Goal: Check status: Check status

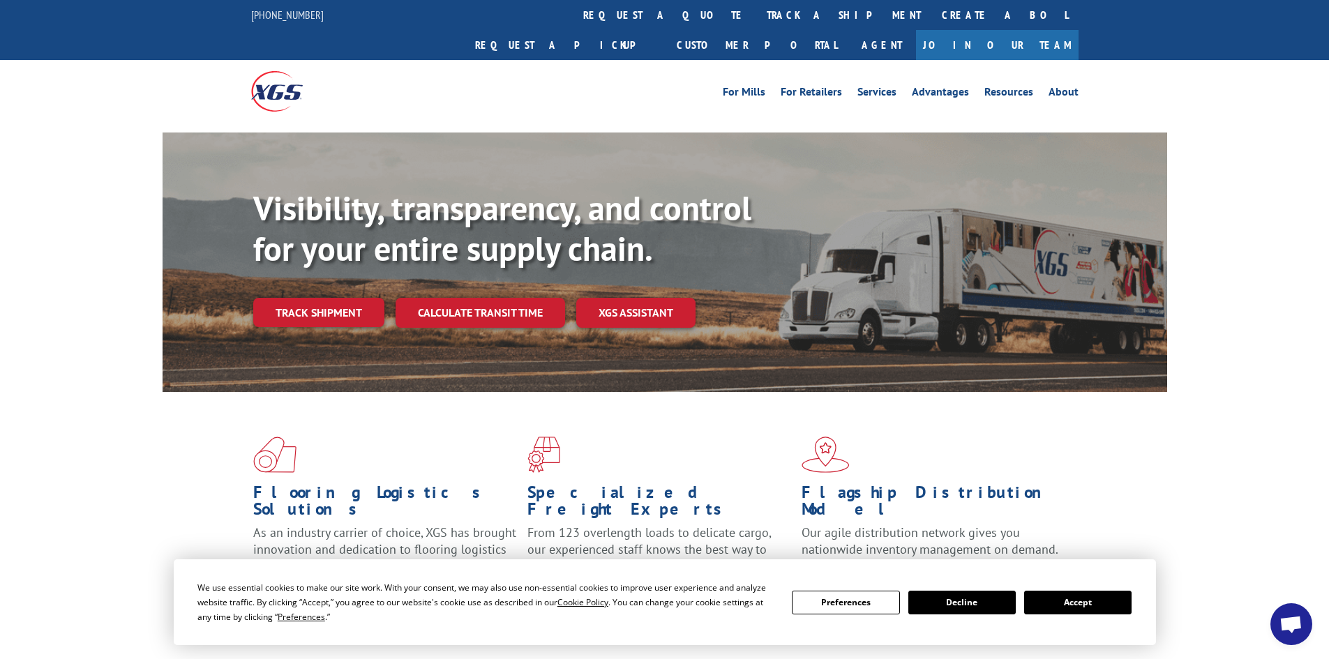
click at [1080, 610] on button "Accept" at bounding box center [1077, 603] width 107 height 24
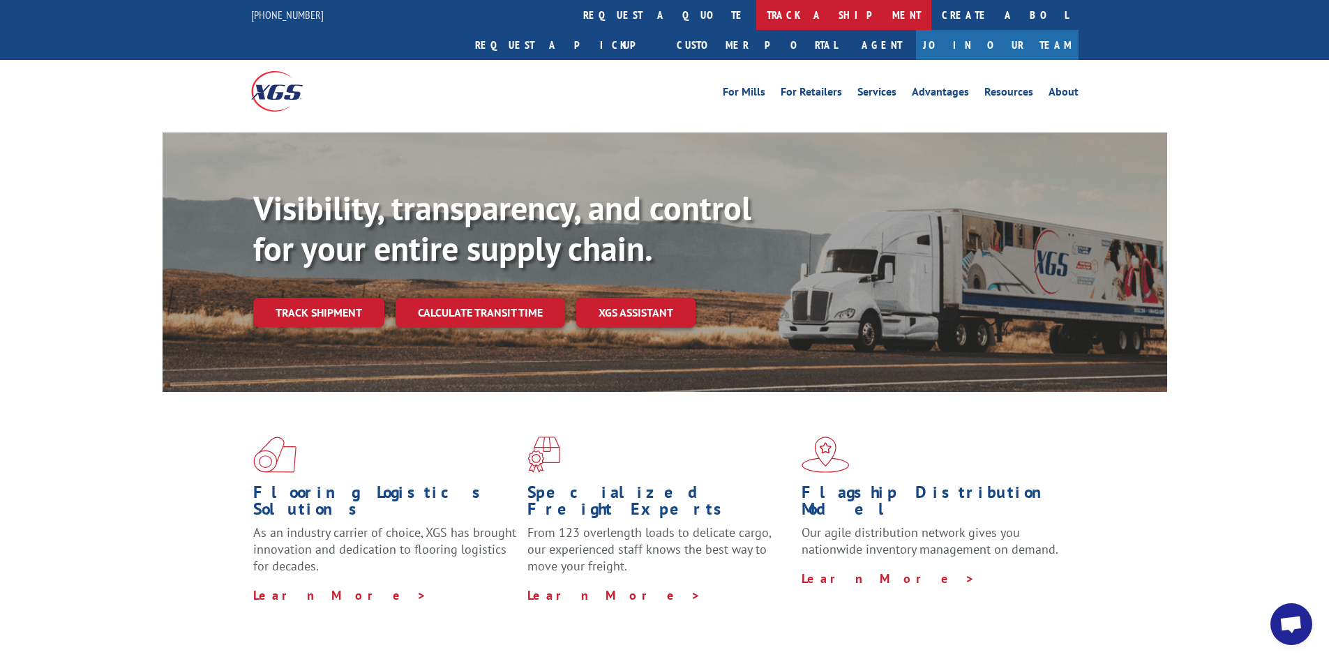
click at [756, 11] on link "track a shipment" at bounding box center [843, 15] width 175 height 30
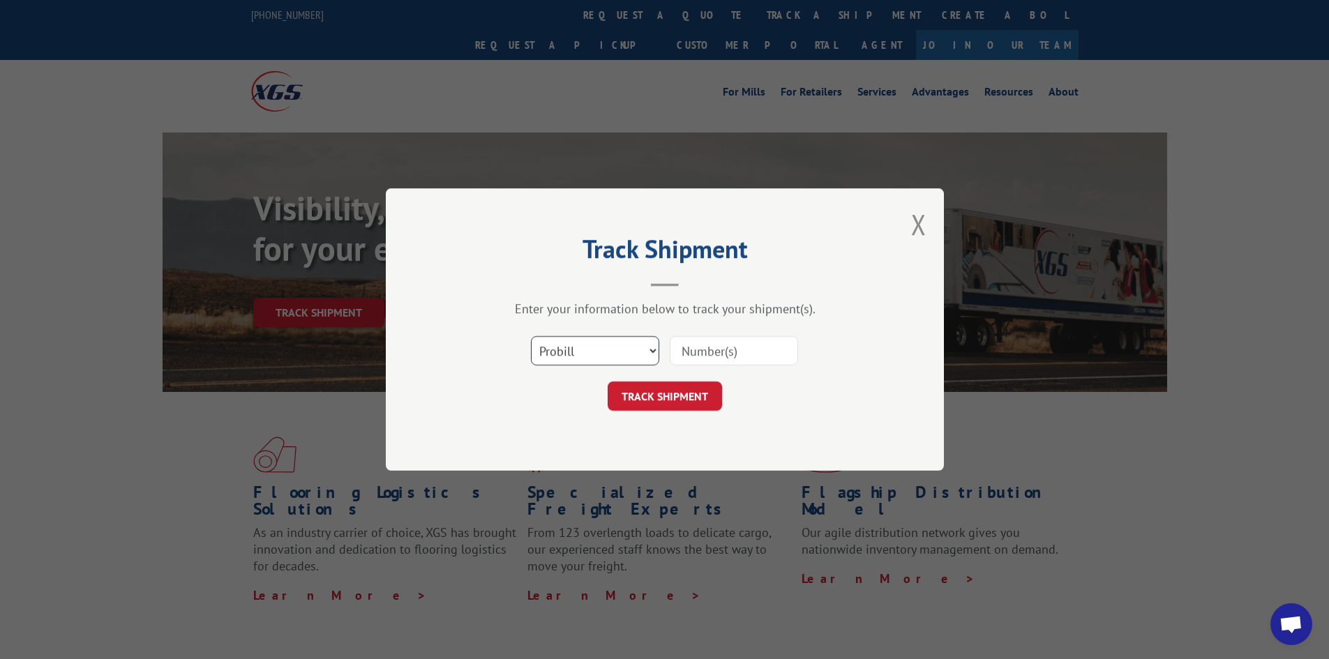
click at [594, 355] on select "Select category... Probill BOL PO" at bounding box center [595, 350] width 128 height 29
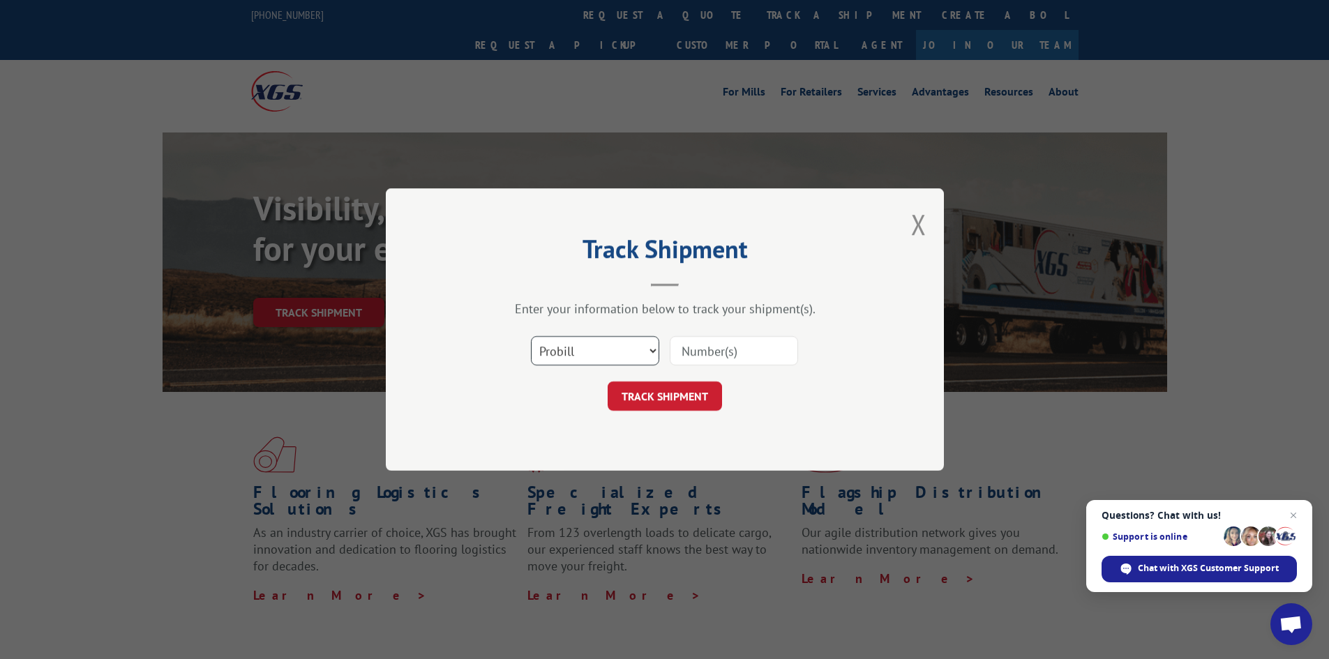
select select "bol"
click at [531, 336] on select "Select category... Probill BOL PO" at bounding box center [595, 350] width 128 height 29
click at [732, 357] on input at bounding box center [734, 350] width 128 height 29
paste input "6775899"
type input "6775899"
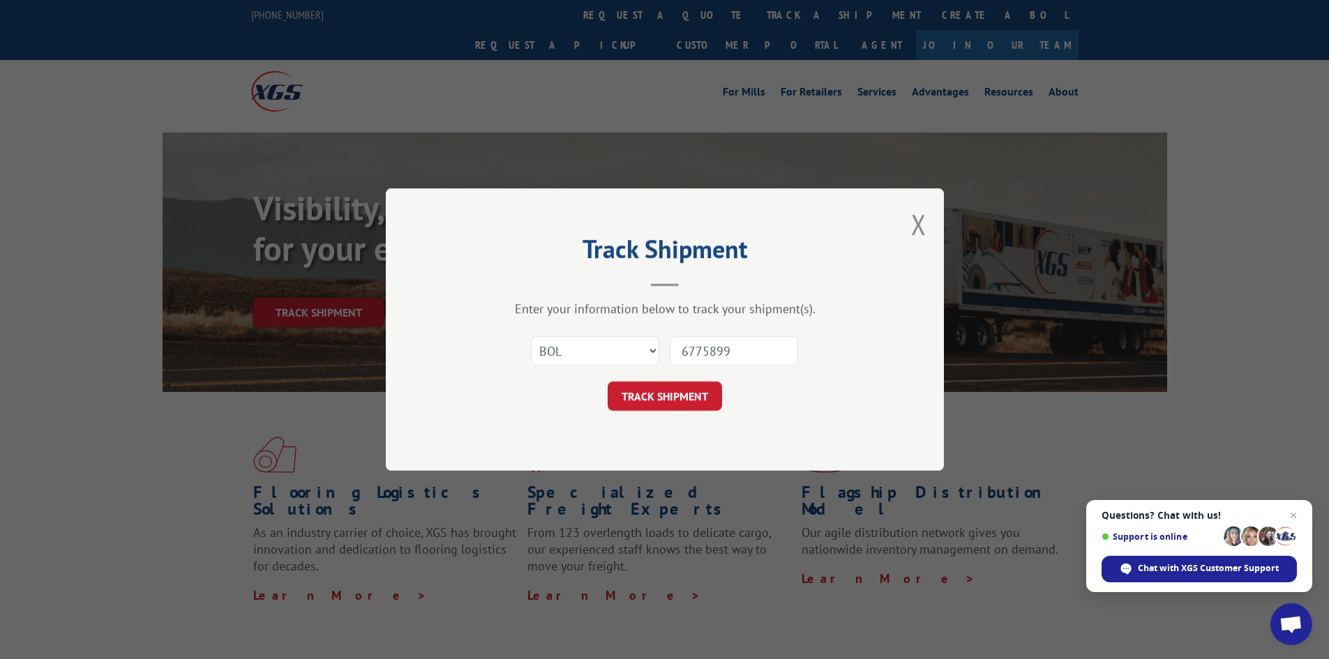
click at [608, 382] on button "TRACK SHIPMENT" at bounding box center [665, 396] width 114 height 29
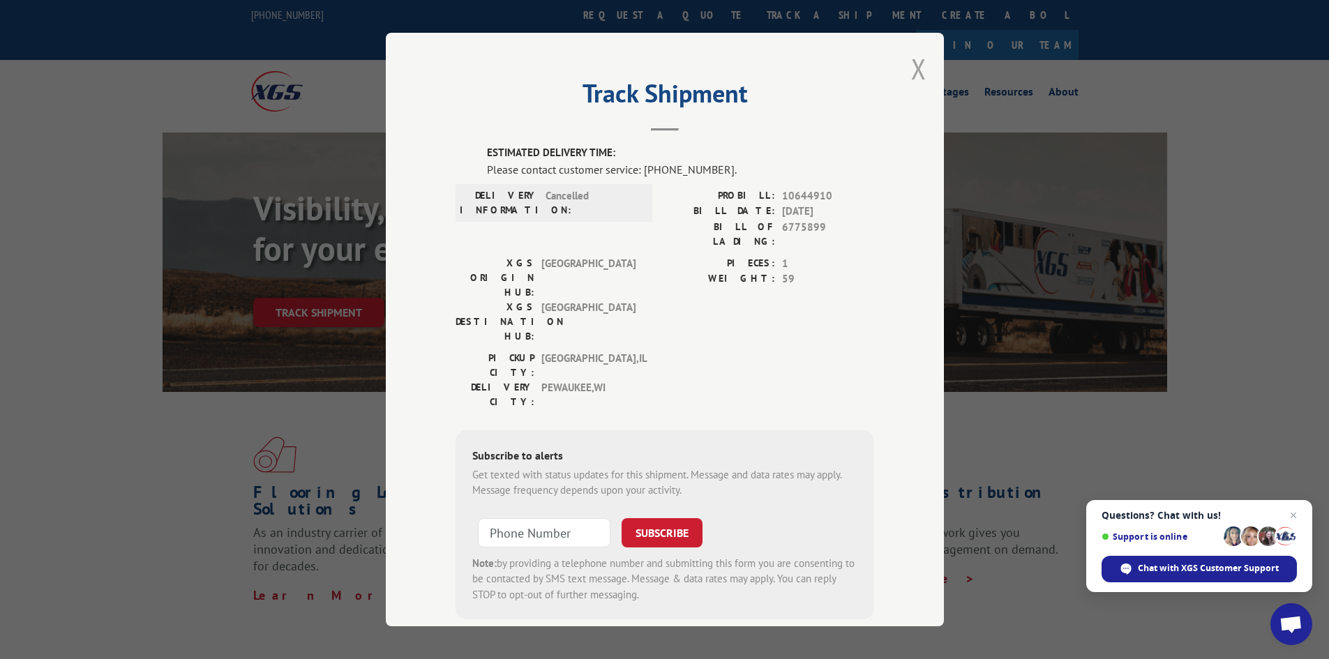
click at [915, 68] on button "Close modal" at bounding box center [918, 68] width 15 height 37
